Goal: Task Accomplishment & Management: Use online tool/utility

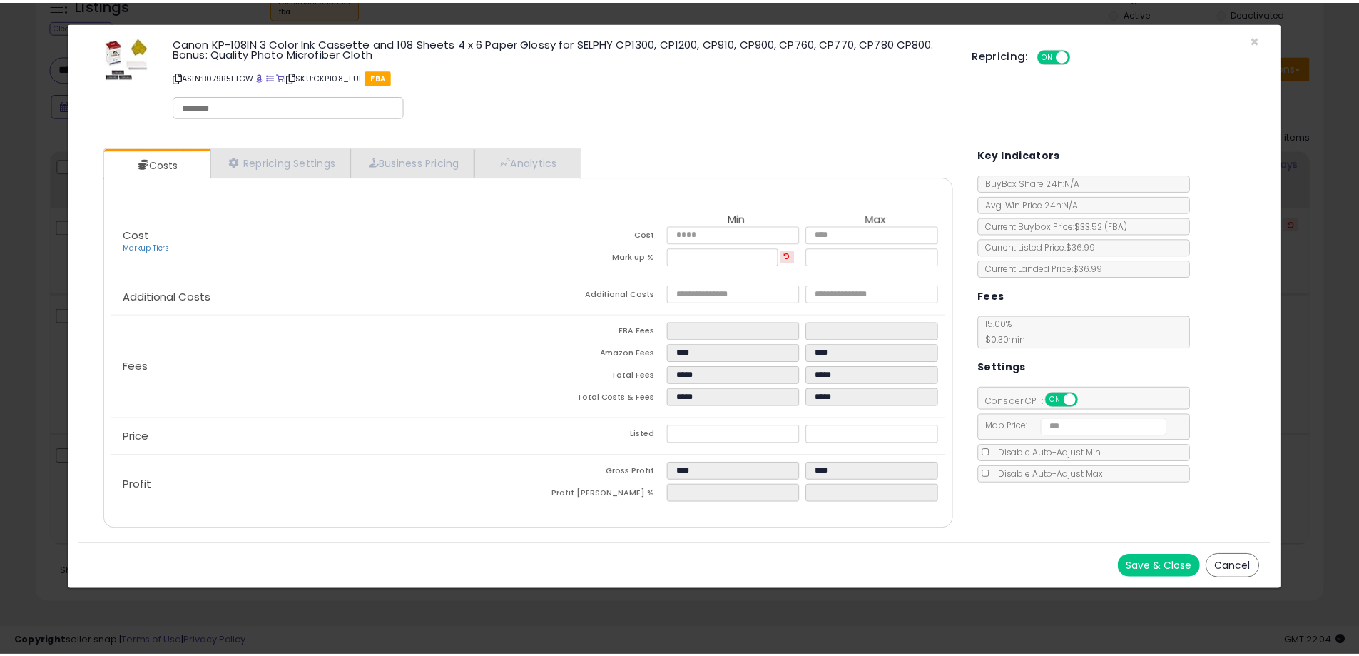
scroll to position [292, 753]
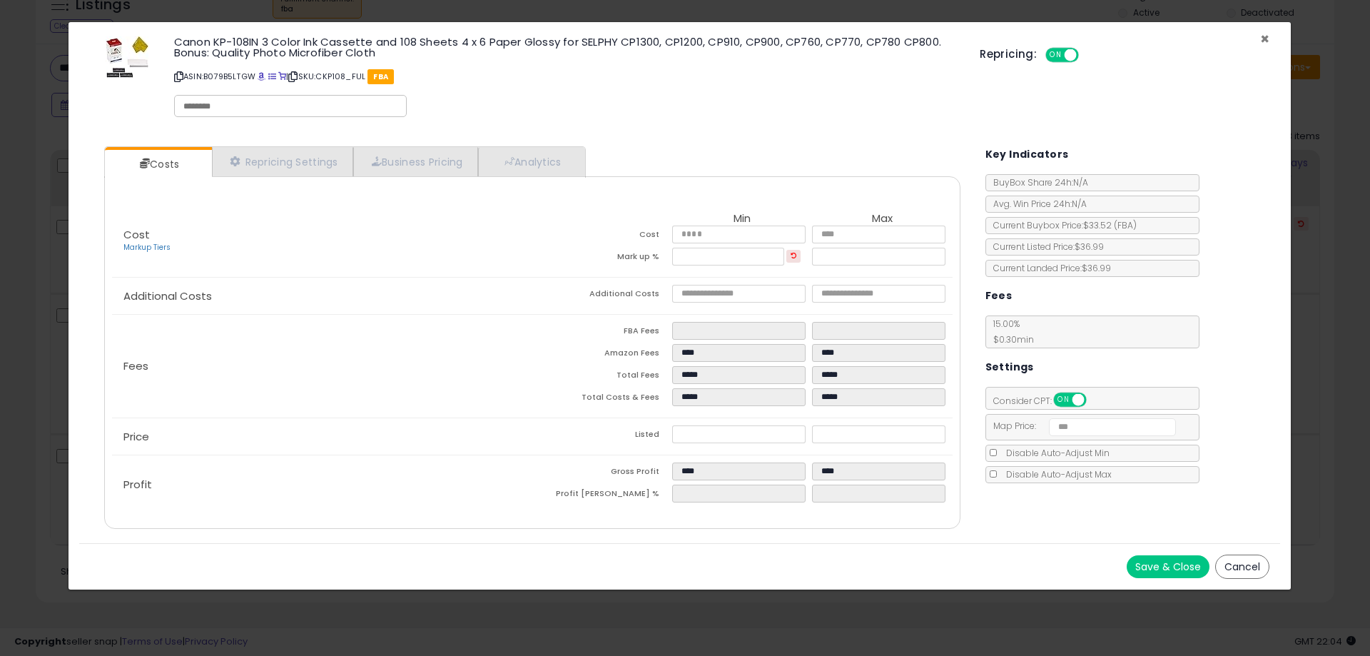
click at [1266, 38] on span "×" at bounding box center [1264, 39] width 9 height 21
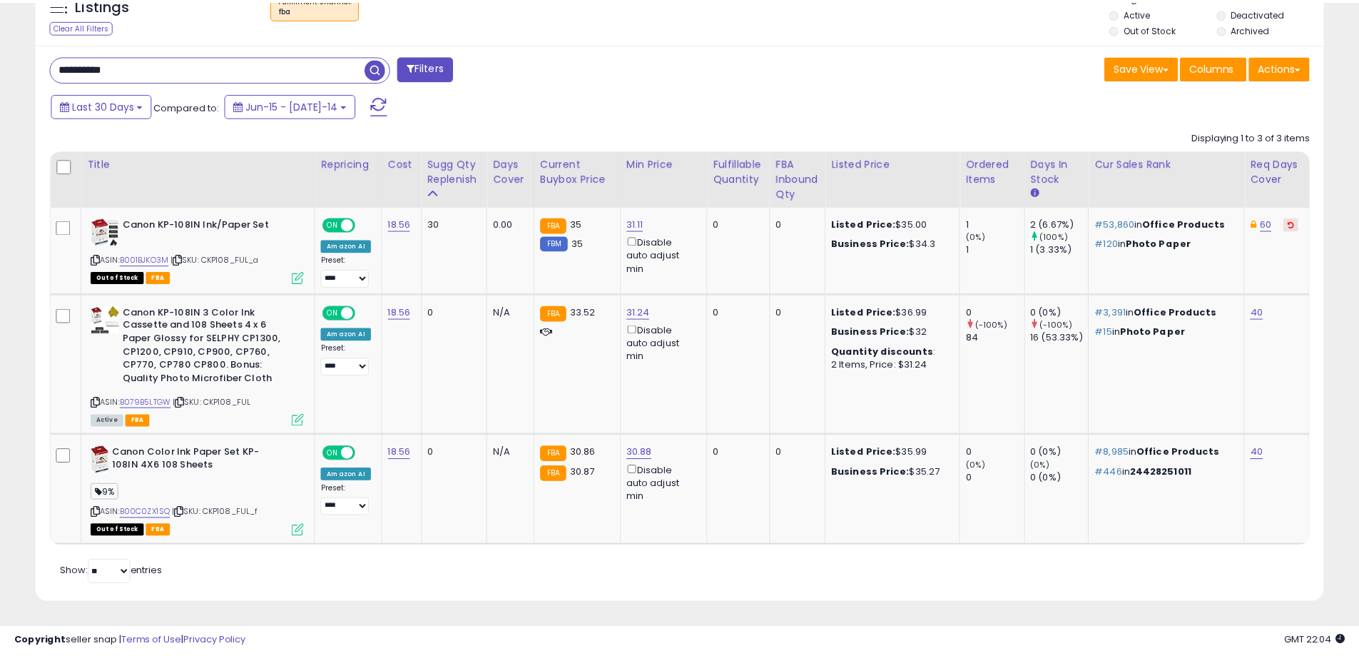
scroll to position [713110, 712655]
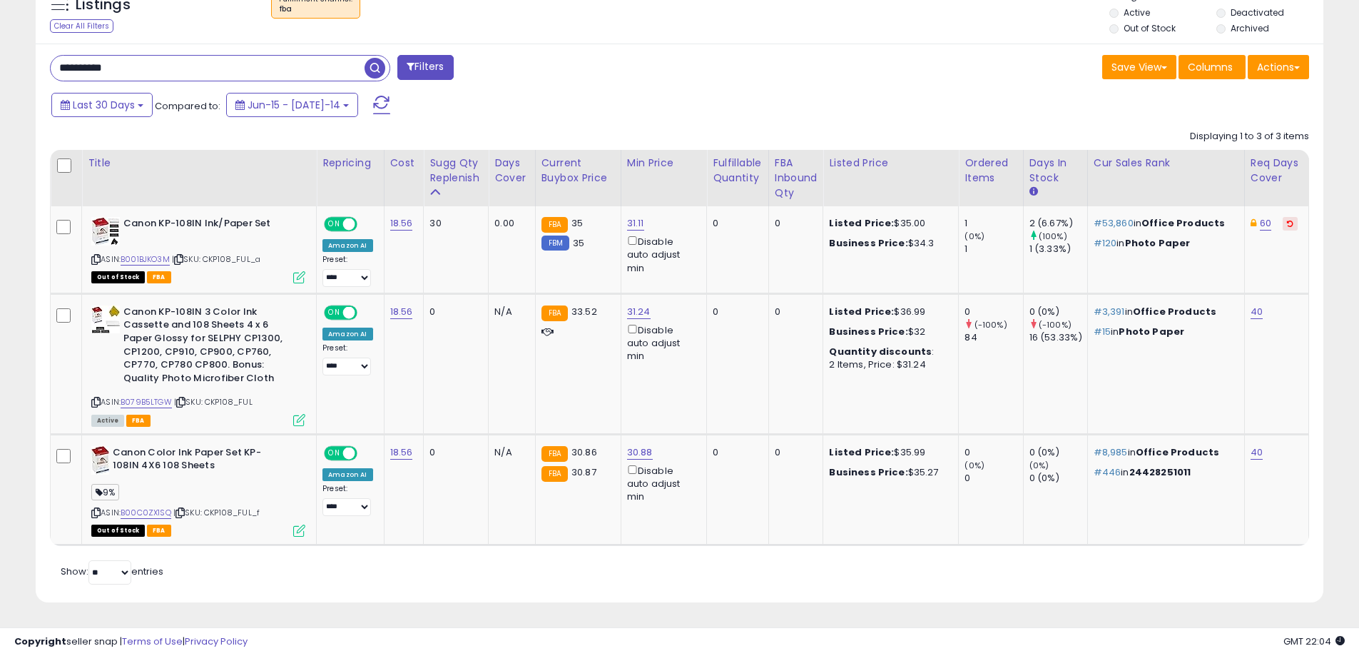
click at [212, 76] on input "**********" at bounding box center [208, 68] width 314 height 25
paste input "text"
type input "*****"
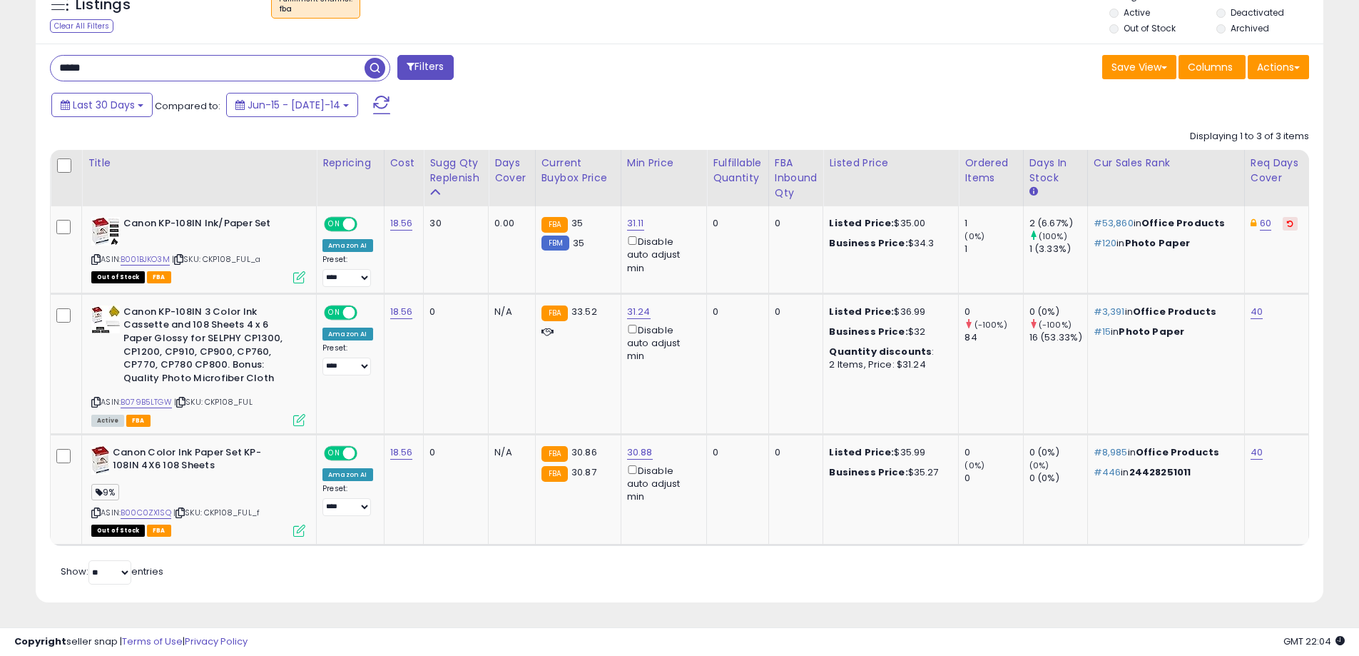
click at [369, 68] on span "button" at bounding box center [375, 68] width 21 height 21
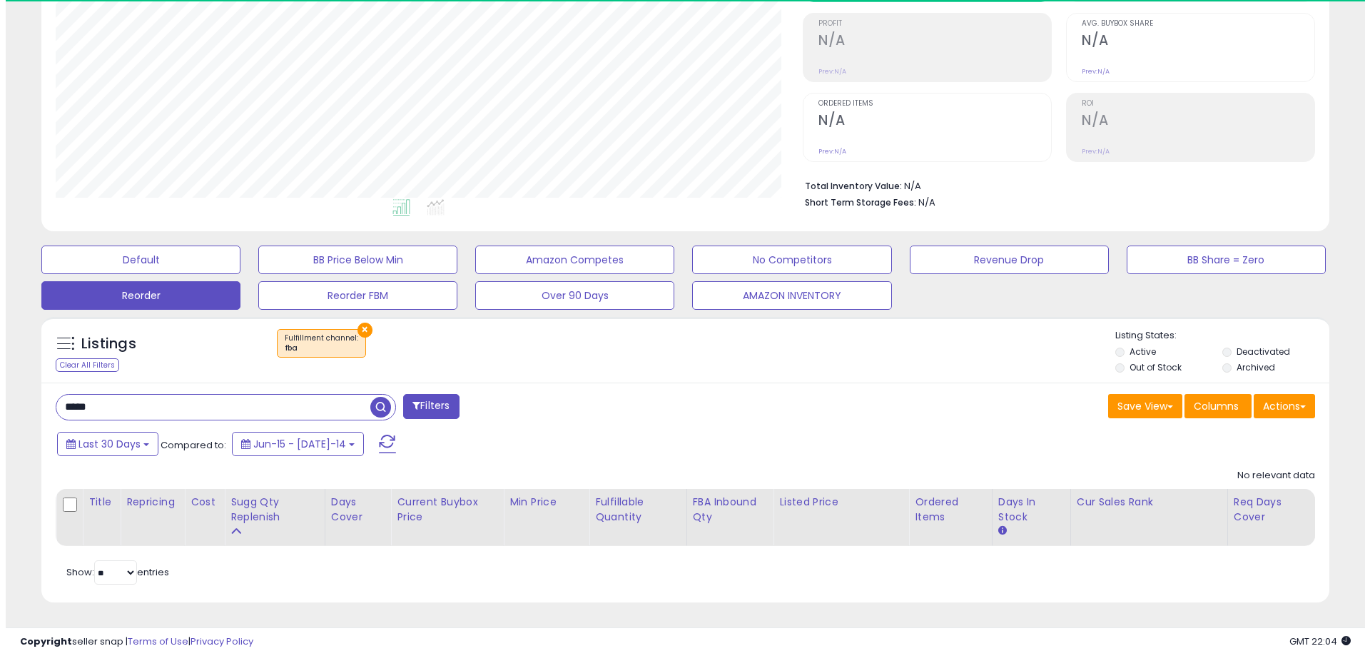
scroll to position [292, 747]
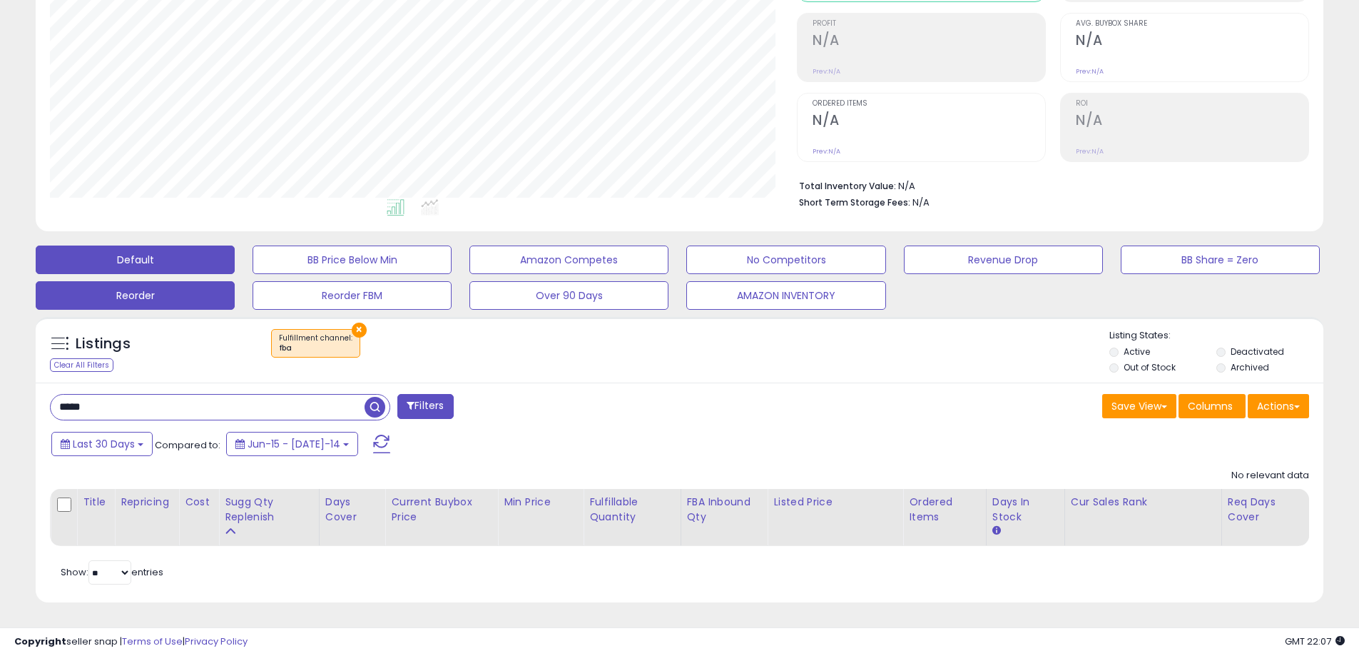
click at [158, 260] on button "Default" at bounding box center [135, 259] width 199 height 29
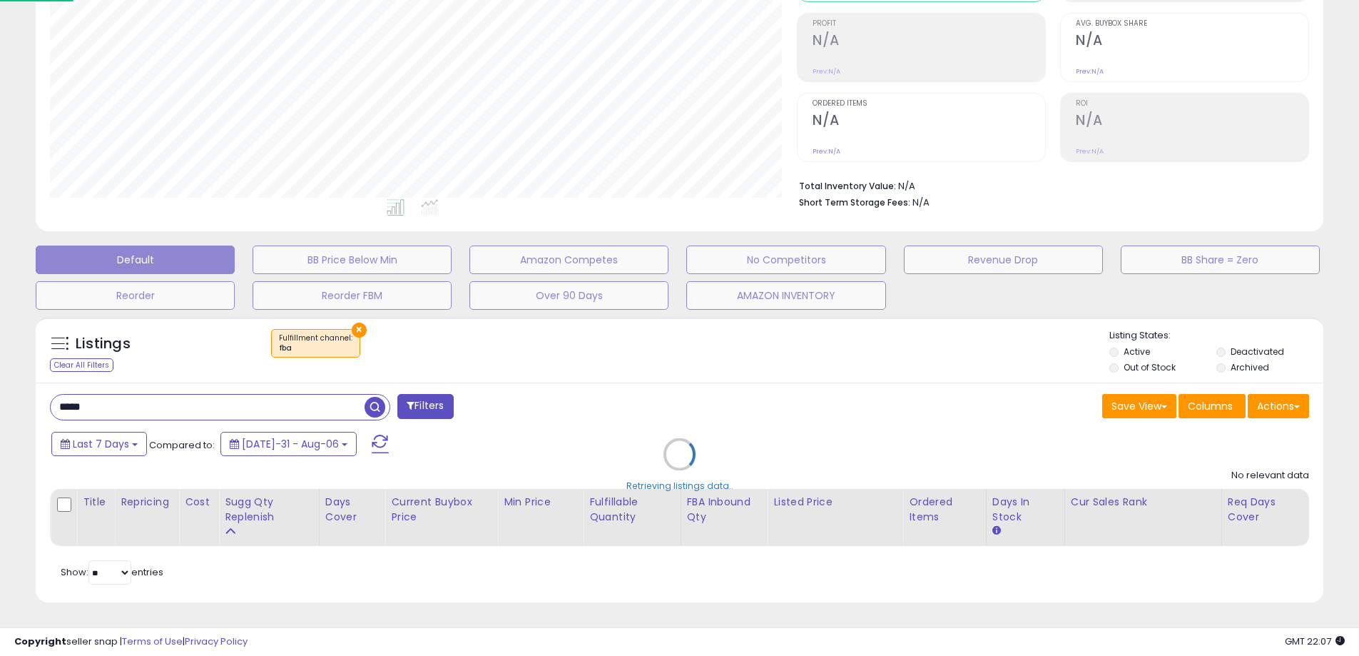
scroll to position [292, 753]
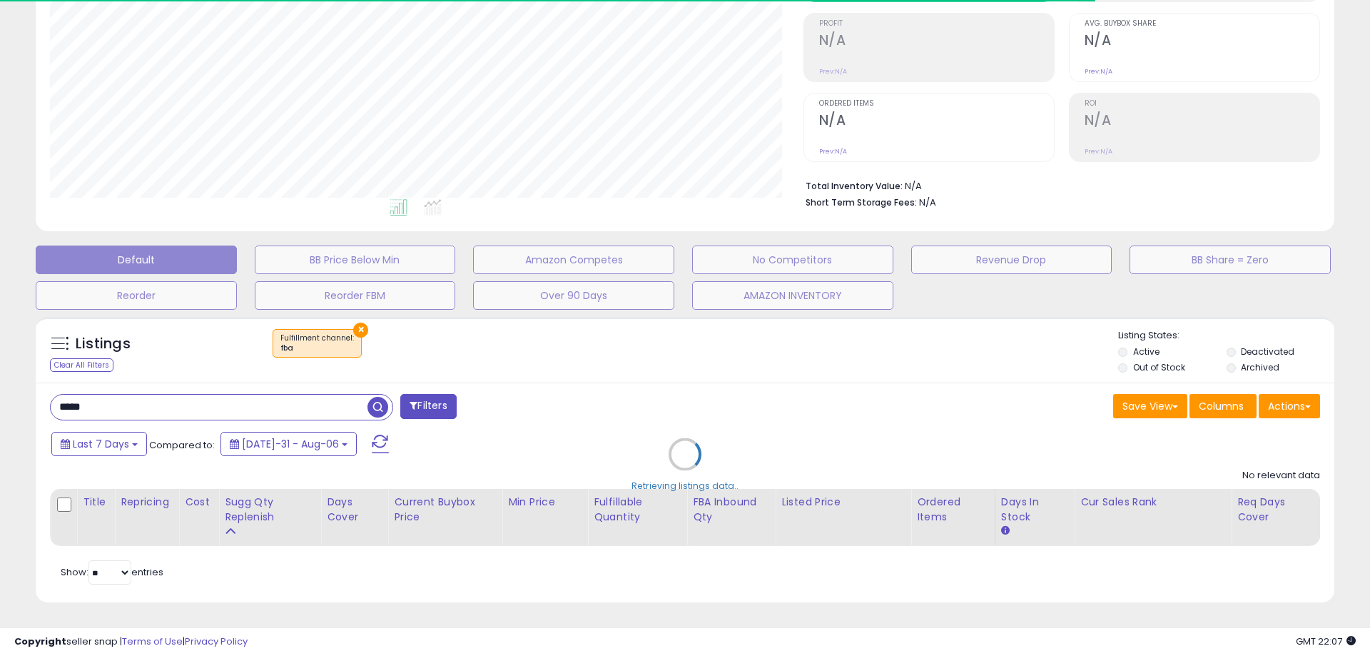
click at [98, 448] on div "Retrieving listings data.." at bounding box center [685, 465] width 1320 height 310
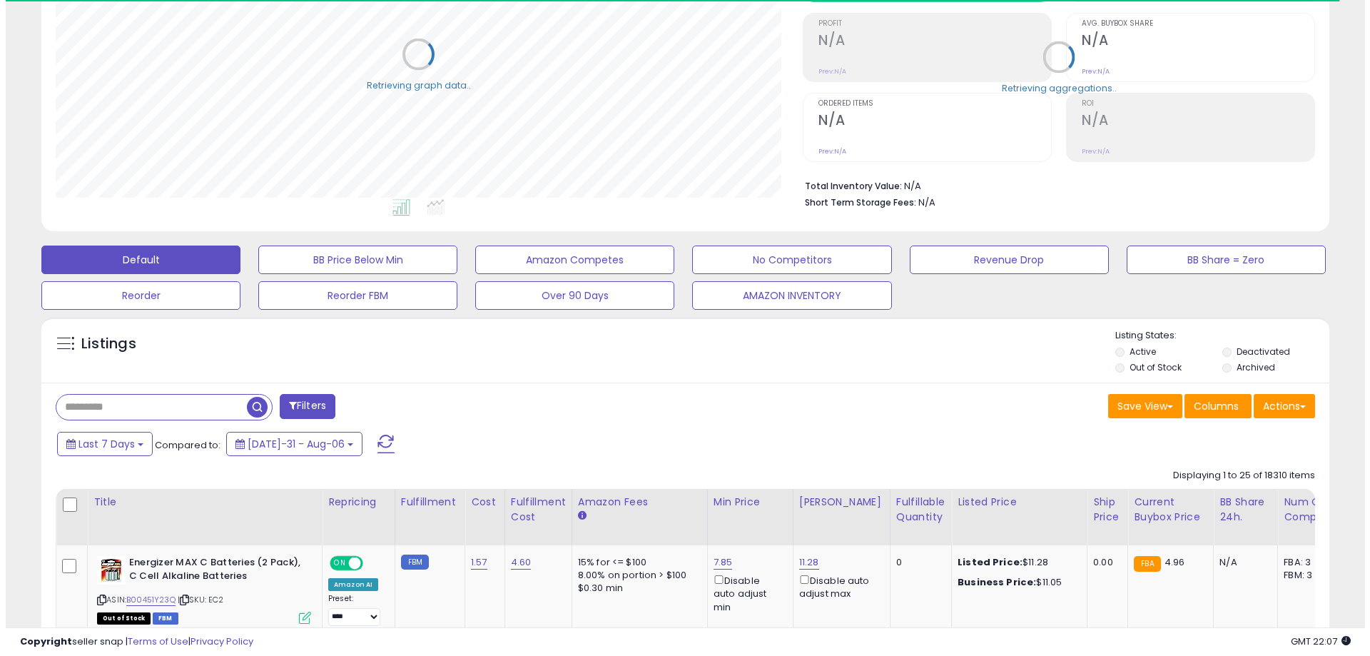
scroll to position [713110, 712655]
click at [98, 446] on span "Last 7 Days" at bounding box center [101, 444] width 56 height 14
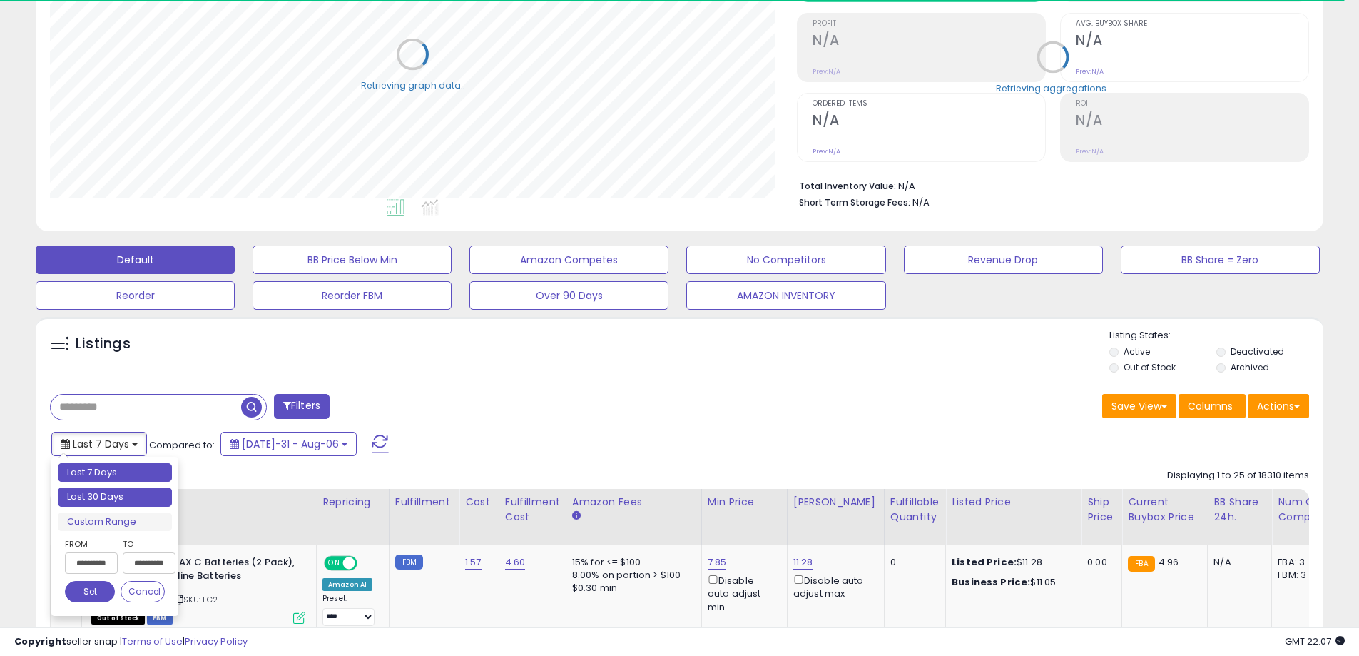
type input "**********"
click at [94, 489] on li "Last 30 Days" at bounding box center [115, 496] width 114 height 19
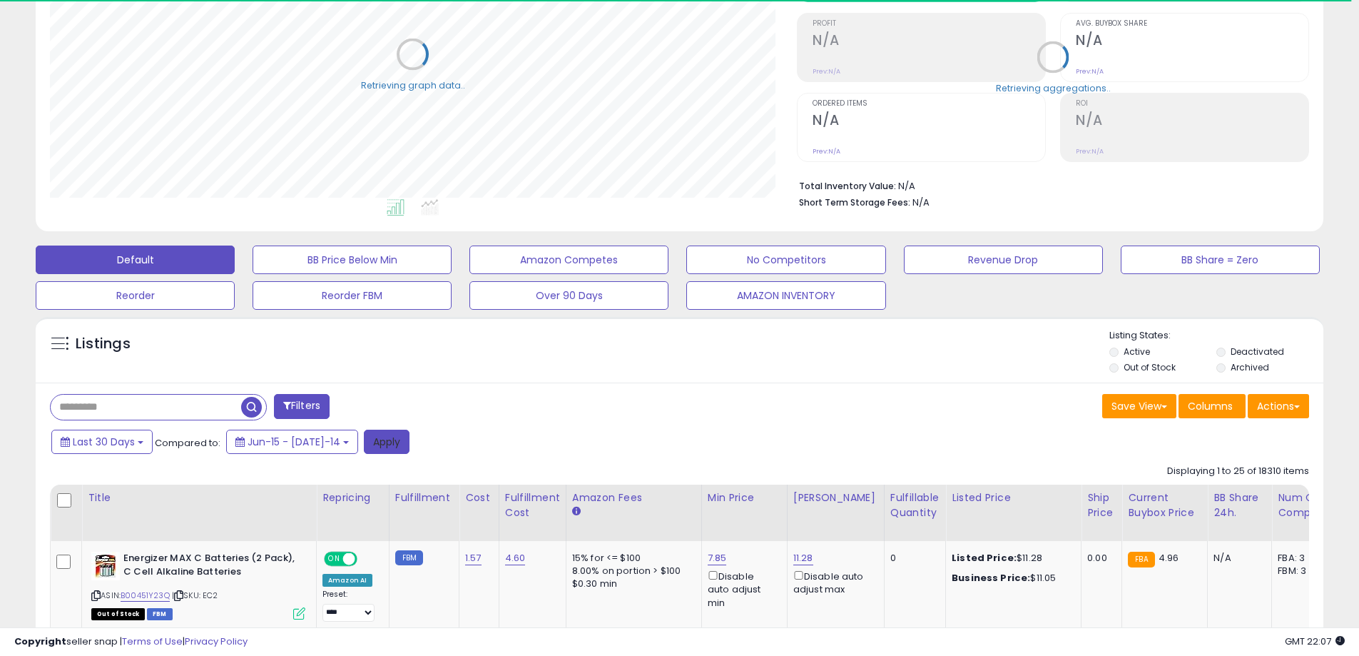
click at [364, 449] on button "Apply" at bounding box center [387, 441] width 46 height 24
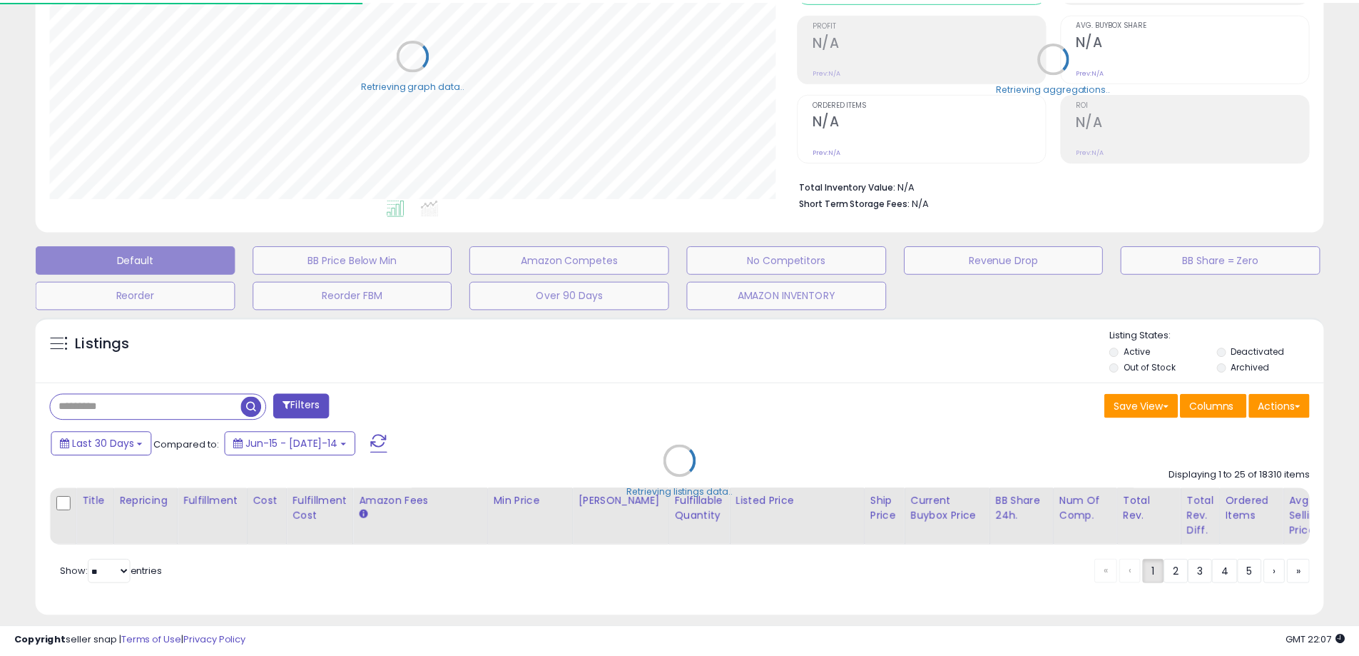
scroll to position [292, 753]
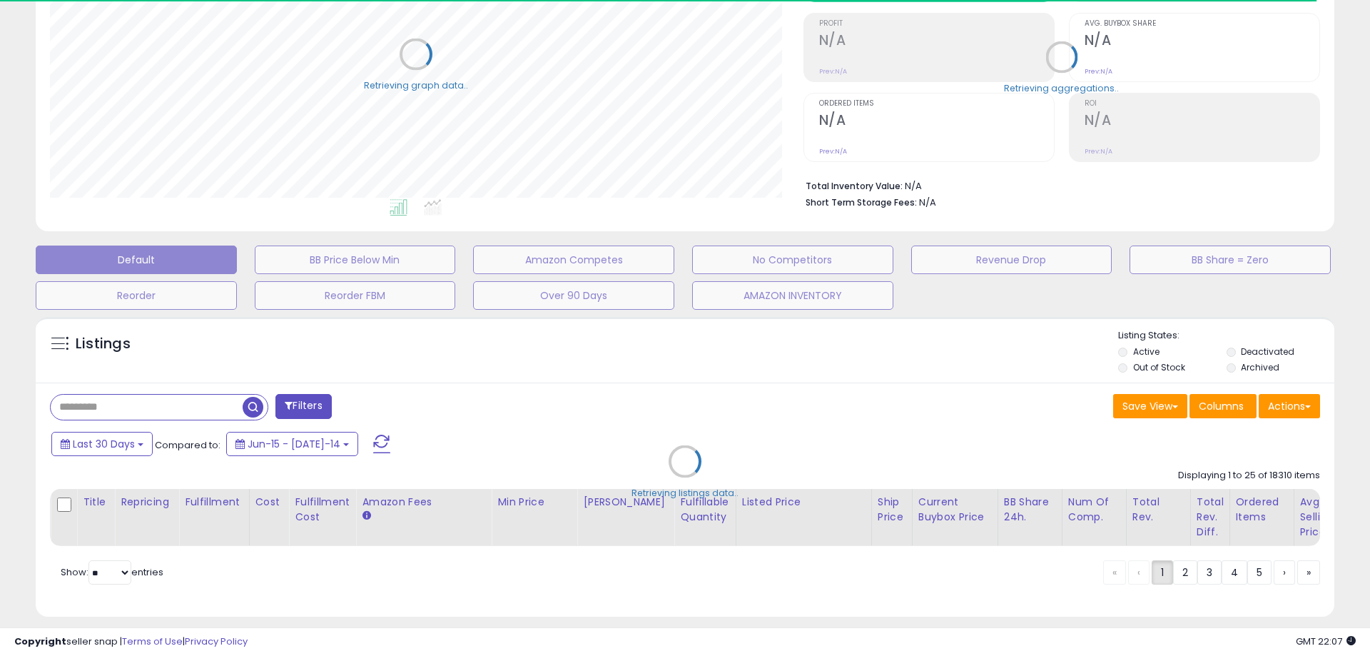
click at [158, 404] on div "Retrieving listings data.." at bounding box center [685, 472] width 1320 height 325
click at [150, 405] on div "Retrieving listings data.." at bounding box center [679, 472] width 1309 height 325
click at [136, 410] on div "Retrieving listings data.." at bounding box center [679, 472] width 1309 height 325
click at [135, 407] on div "Retrieving listings data.." at bounding box center [679, 472] width 1309 height 325
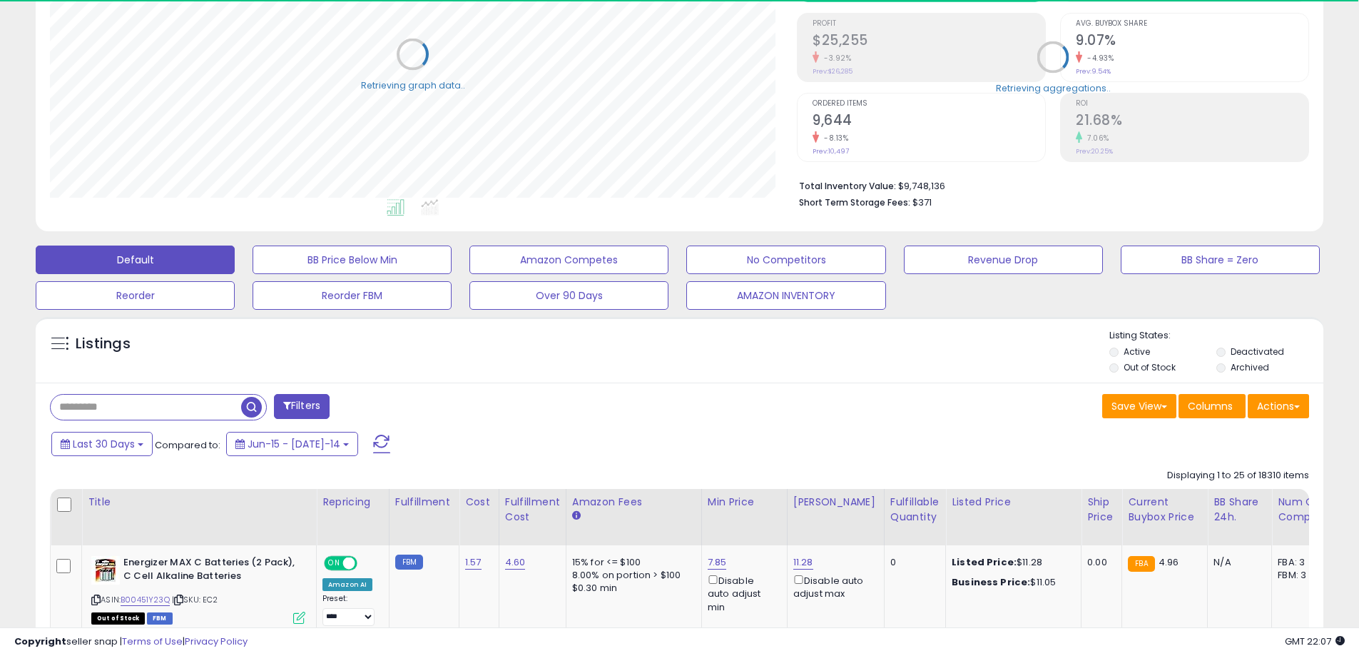
scroll to position [292, 747]
click at [135, 407] on input "text" at bounding box center [162, 407] width 223 height 25
click at [135, 407] on input "text" at bounding box center [208, 407] width 314 height 25
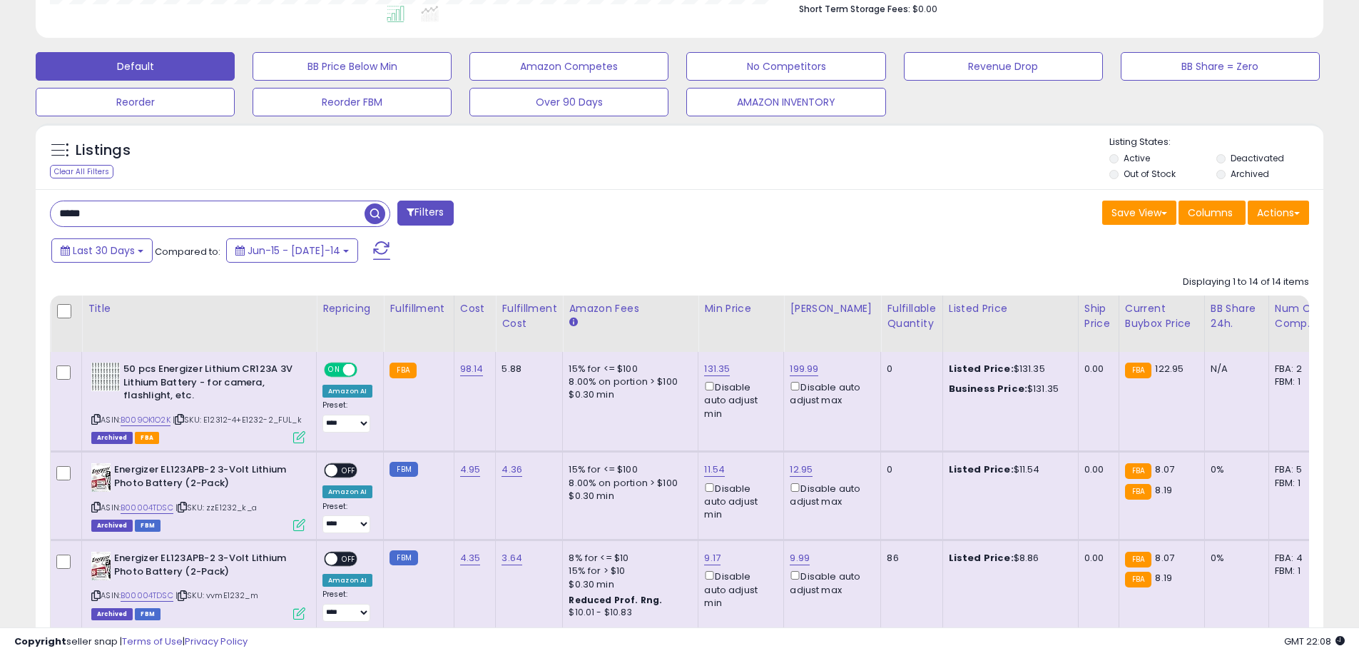
scroll to position [347, 0]
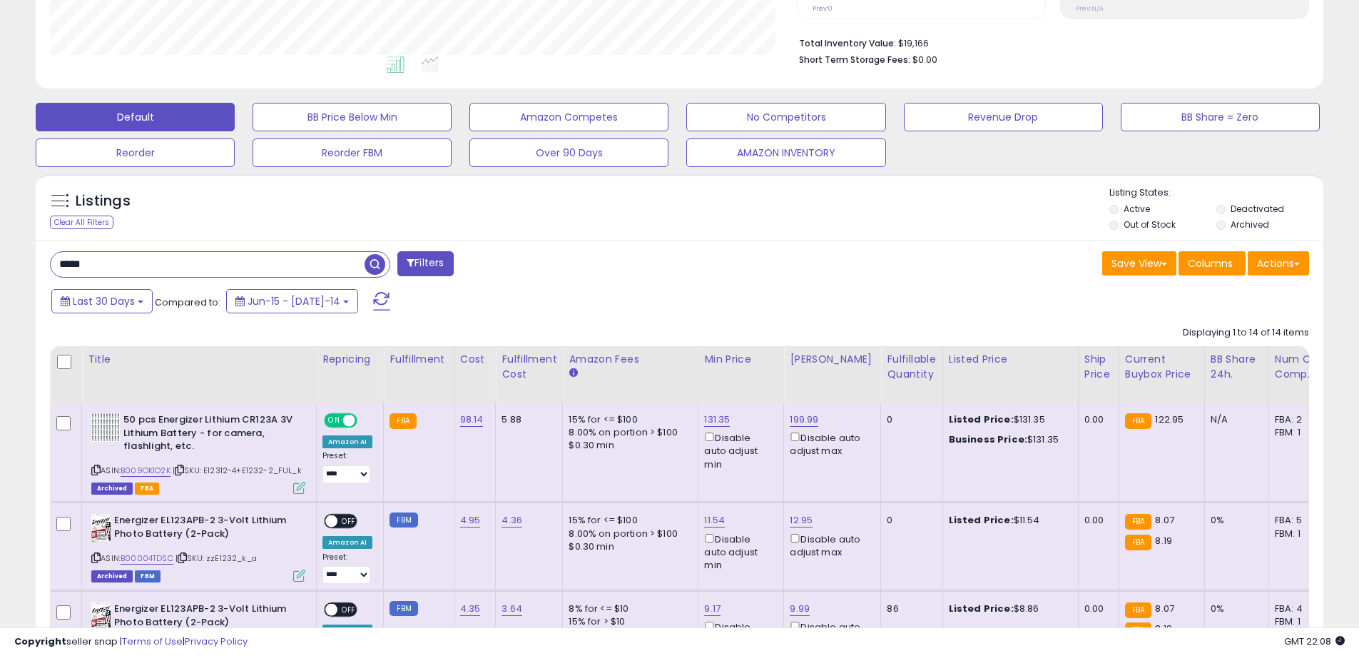
click at [253, 131] on button "Reorder" at bounding box center [352, 117] width 199 height 29
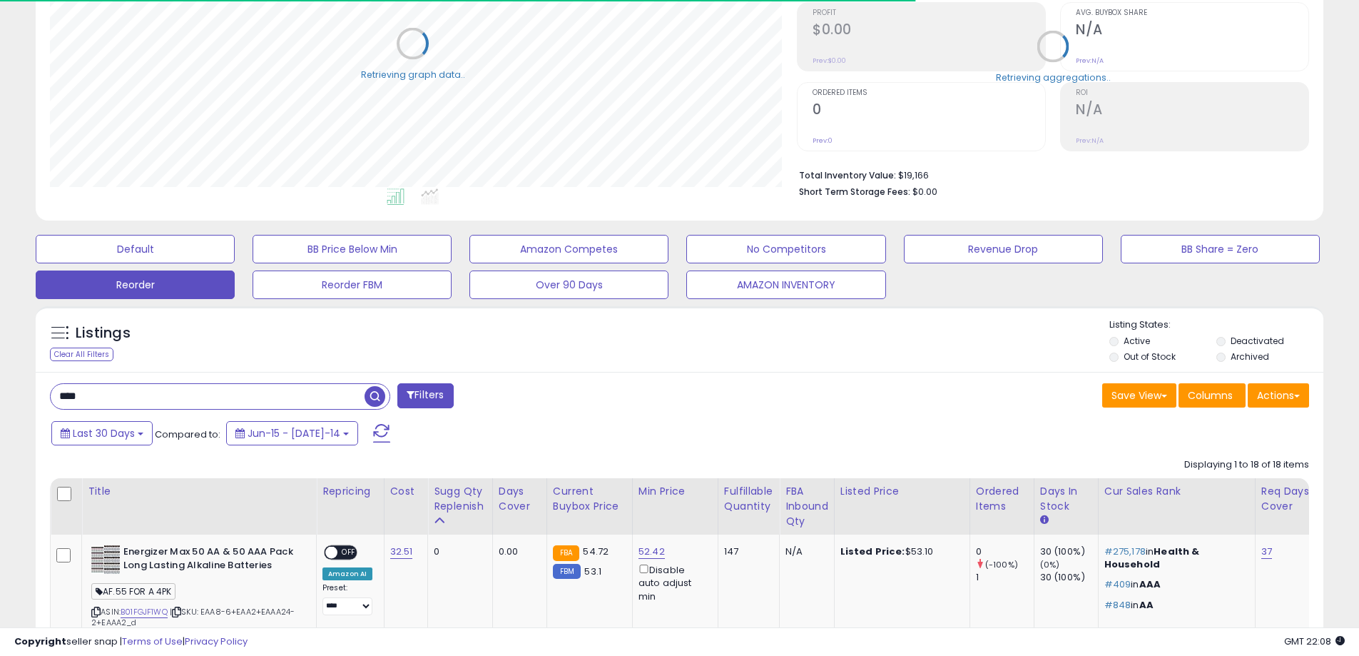
scroll to position [713110, 712655]
click at [95, 400] on input "****" at bounding box center [208, 396] width 314 height 25
click at [95, 399] on input "****" at bounding box center [208, 396] width 314 height 25
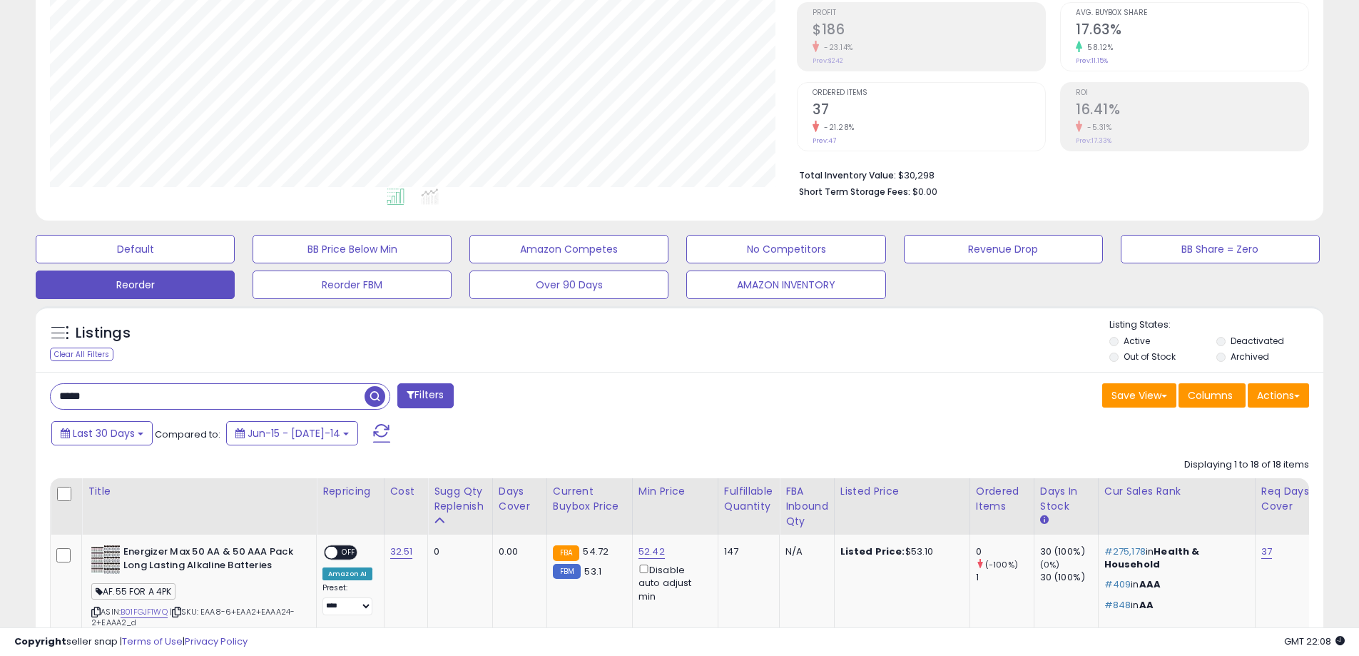
type input "*****"
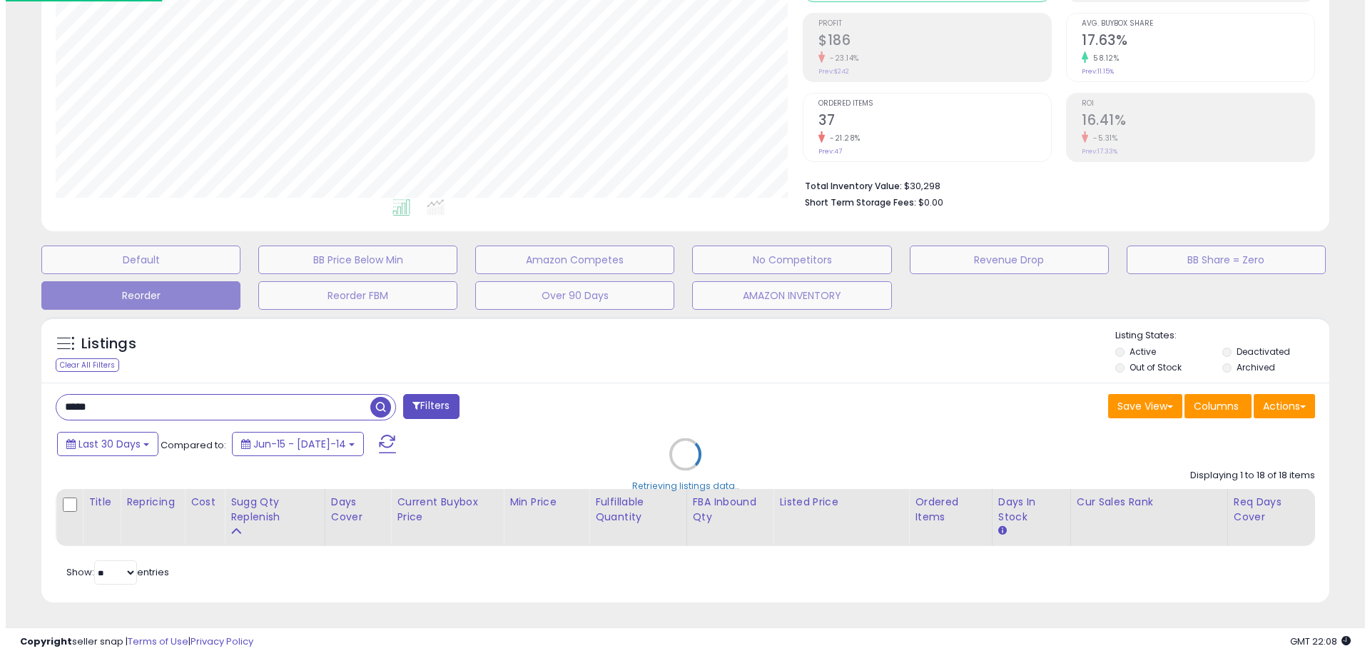
scroll to position [0, 0]
